Goal: Find specific page/section: Find specific page/section

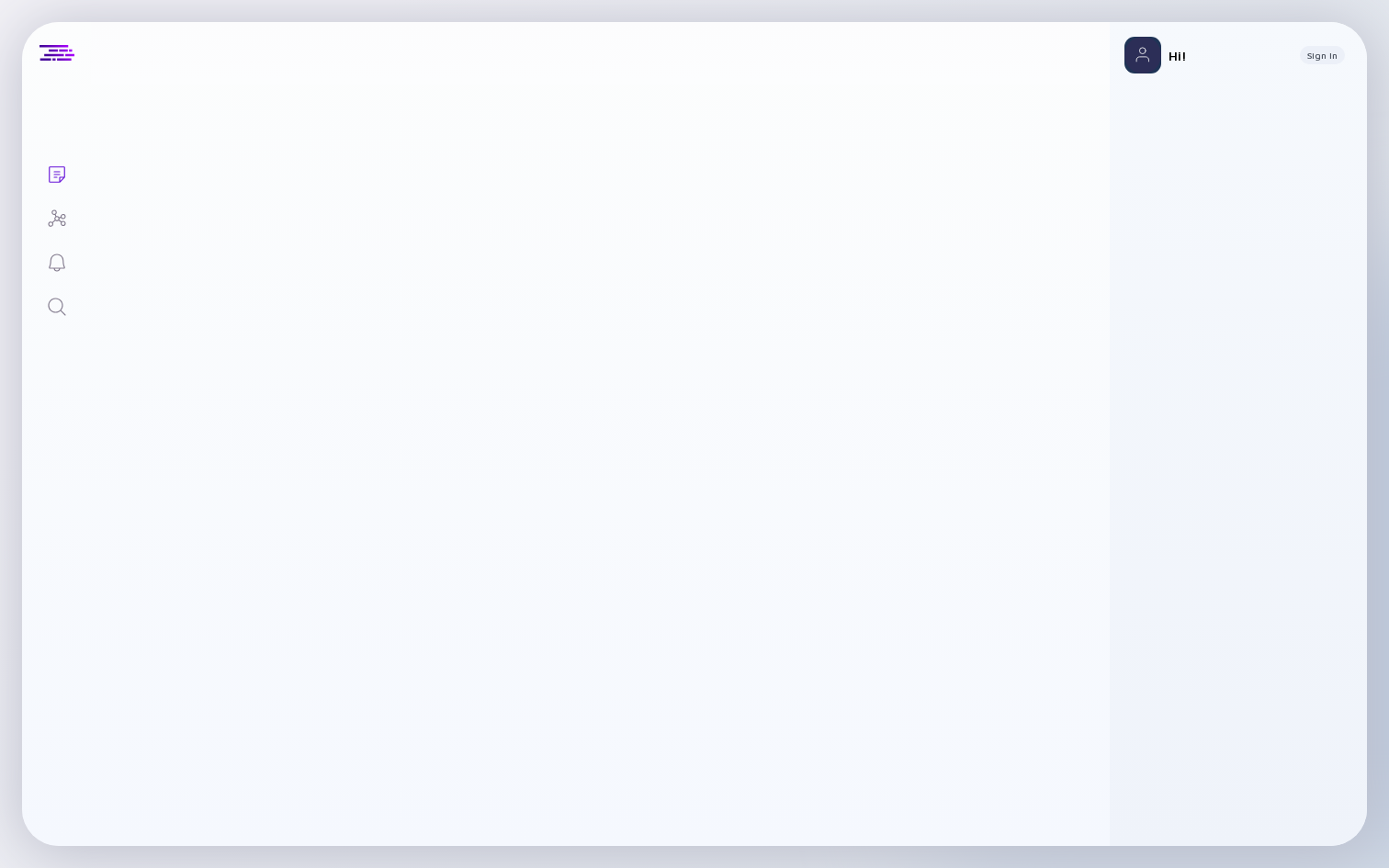
click at [65, 303] on icon "Search" at bounding box center [57, 307] width 22 height 22
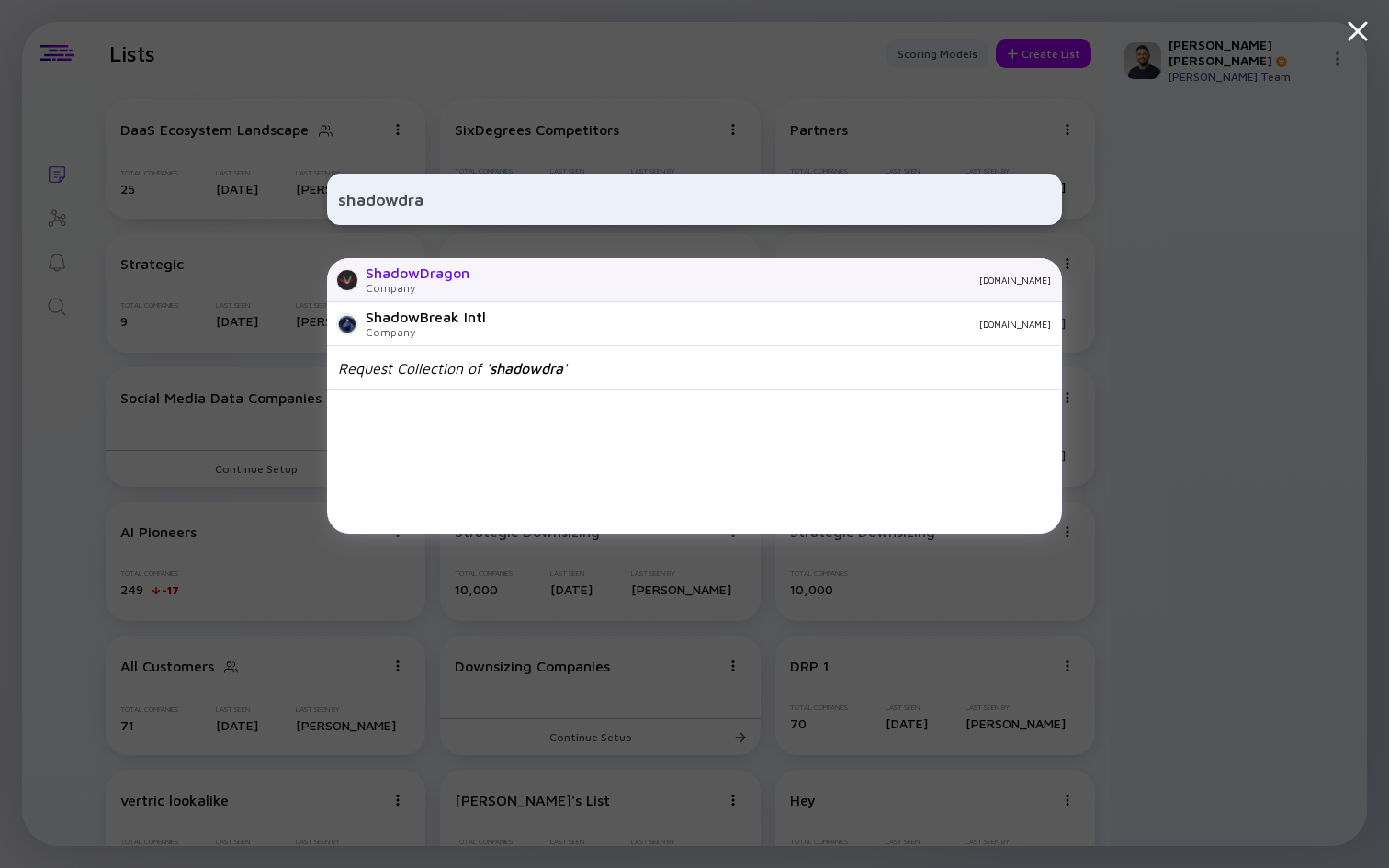
type input "shadowdra"
click at [517, 275] on div "[DOMAIN_NAME]" at bounding box center [767, 280] width 567 height 11
